Goal: Navigation & Orientation: Find specific page/section

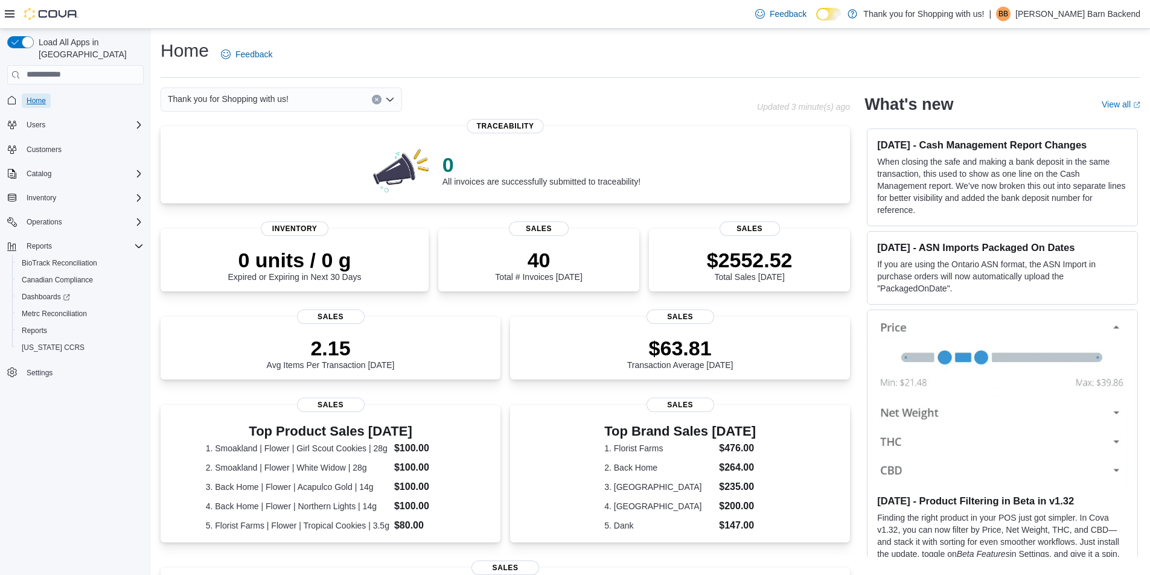
click at [40, 96] on span "Home" at bounding box center [36, 101] width 19 height 10
